Goal: Check status: Check status

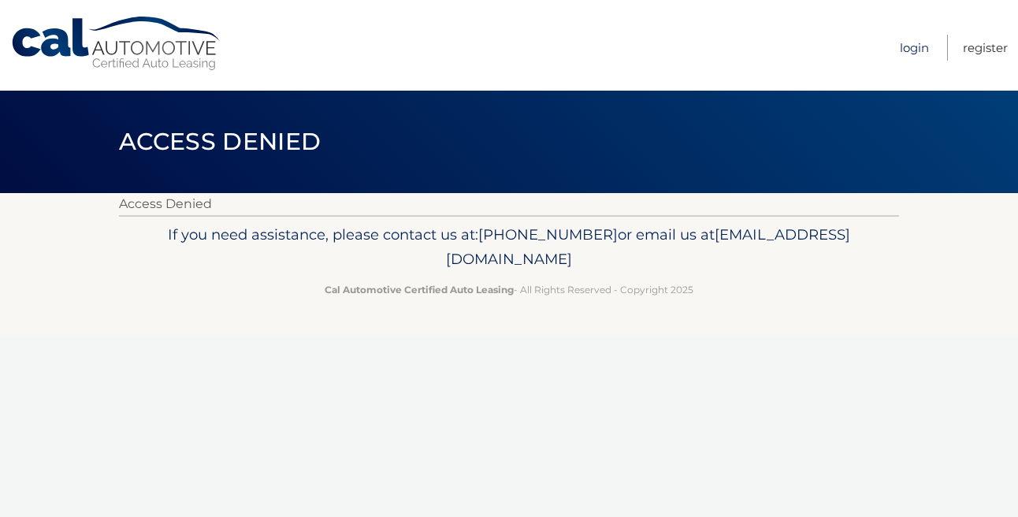
click at [912, 52] on link "Login" at bounding box center [914, 48] width 29 height 26
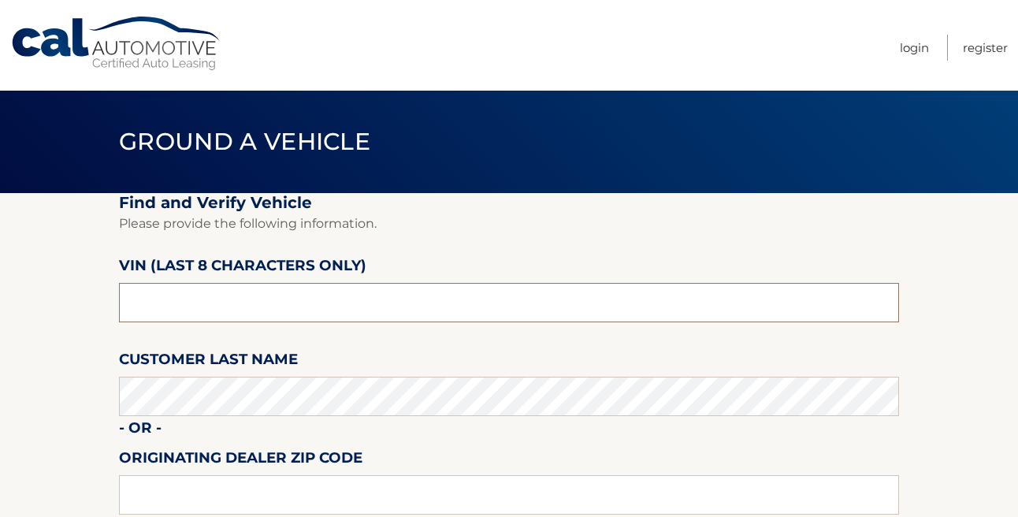
click at [225, 306] on input "text" at bounding box center [509, 302] width 780 height 39
click at [172, 490] on input "text" at bounding box center [509, 494] width 780 height 39
type input "18045"
click at [58, 450] on section "Find and Verify Vehicle Please provide the following information. VIN (last 8 c…" at bounding box center [509, 396] width 1018 height 406
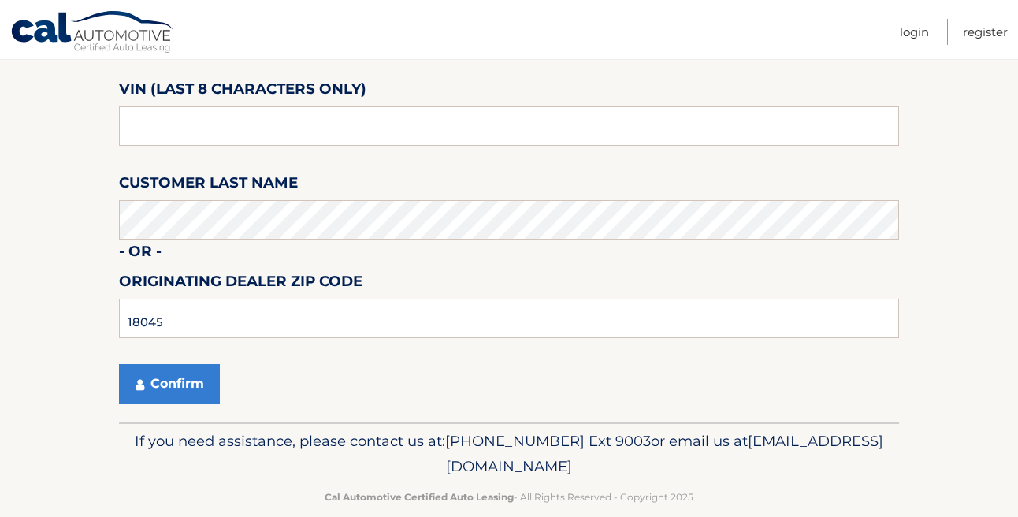
scroll to position [177, 0]
click at [175, 392] on button "Confirm" at bounding box center [169, 382] width 101 height 39
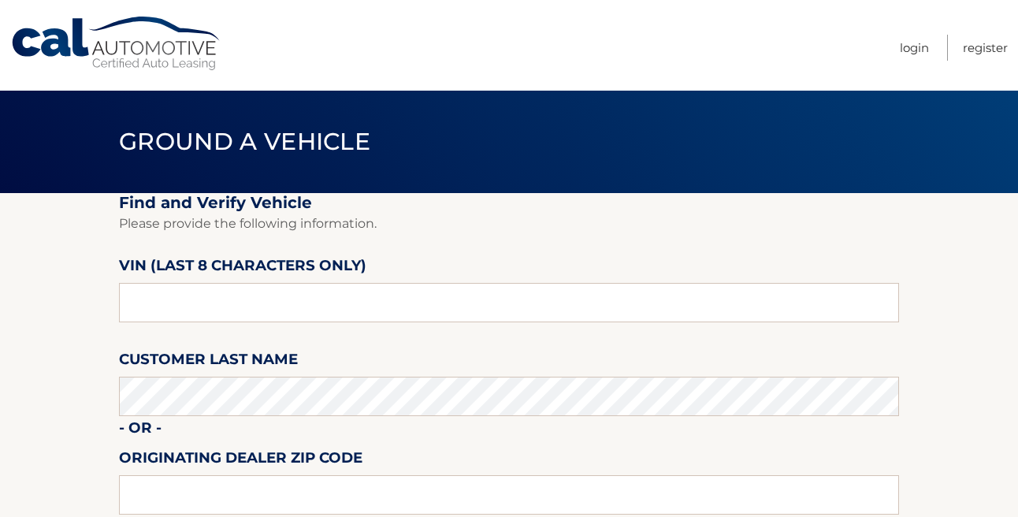
scroll to position [177, 0]
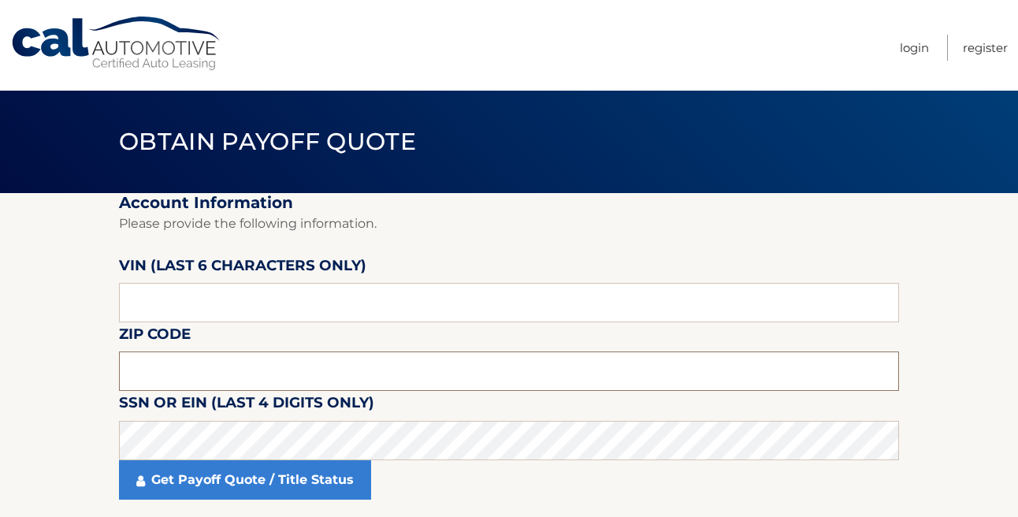
click at [151, 376] on input "text" at bounding box center [509, 371] width 780 height 39
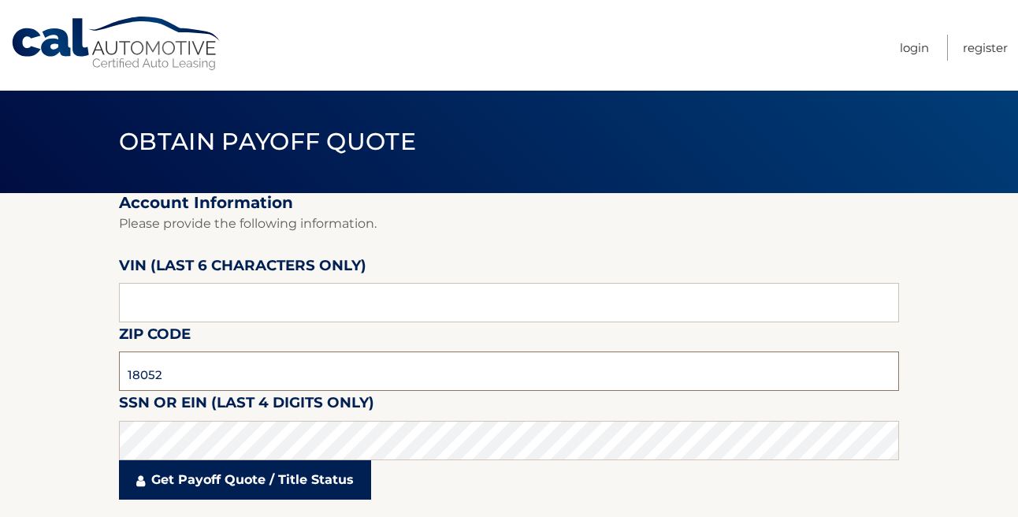
type input "18052"
click at [225, 482] on link "Get Payoff Quote / Title Status" at bounding box center [245, 479] width 252 height 39
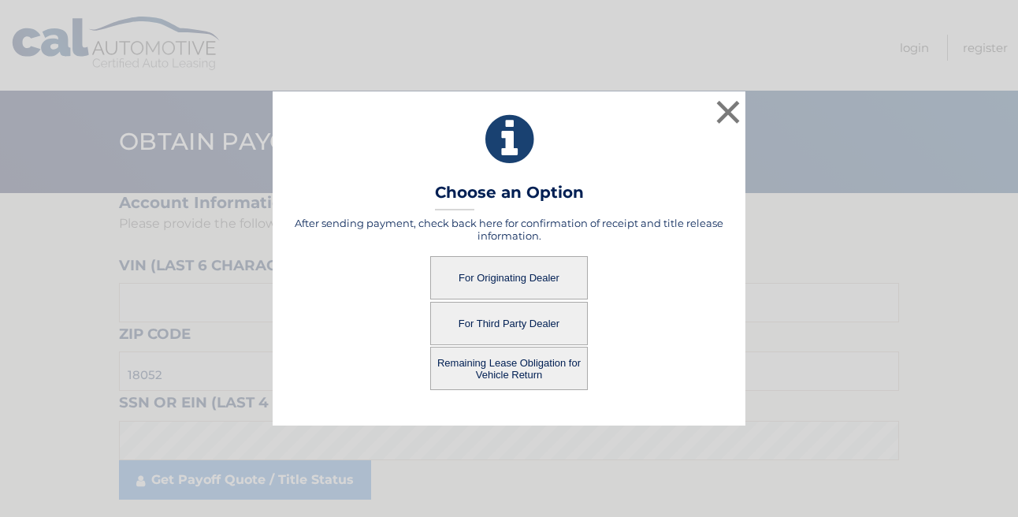
click at [515, 285] on button "For Originating Dealer" at bounding box center [509, 277] width 158 height 43
click at [504, 277] on button "For Originating Dealer" at bounding box center [509, 277] width 158 height 43
click at [497, 373] on button "Remaining Lease Obligation for Vehicle Return" at bounding box center [509, 368] width 158 height 43
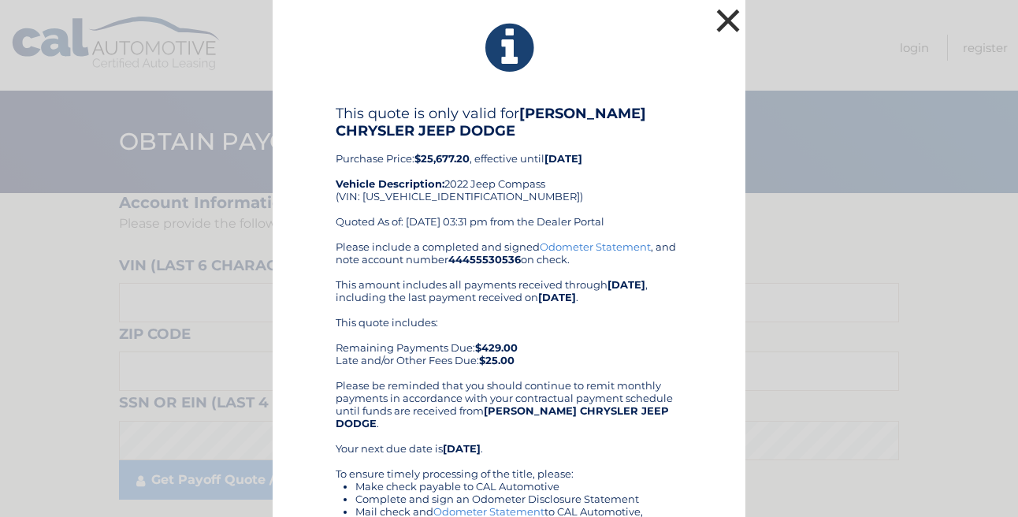
click at [729, 22] on button "×" at bounding box center [729, 21] width 32 height 32
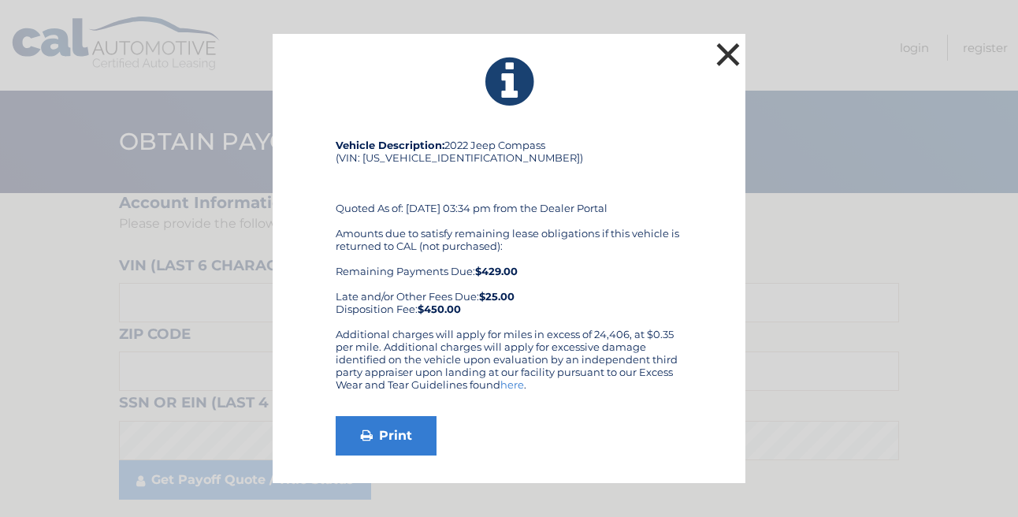
click at [730, 55] on button "×" at bounding box center [729, 55] width 32 height 32
